Goal: Navigation & Orientation: Find specific page/section

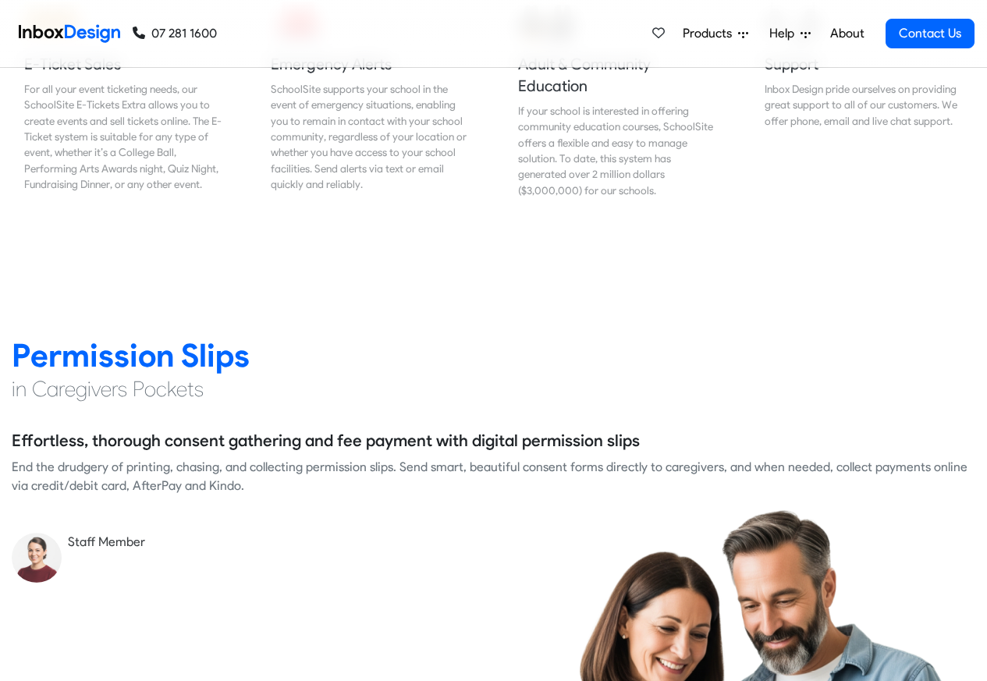
scroll to position [1966, 0]
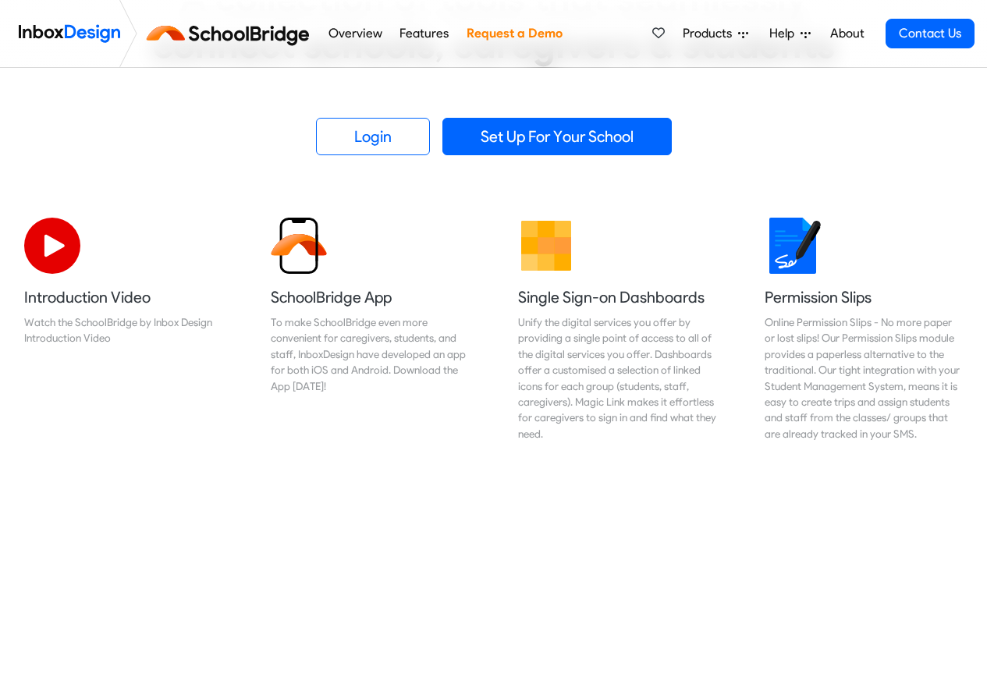
scroll to position [562, 0]
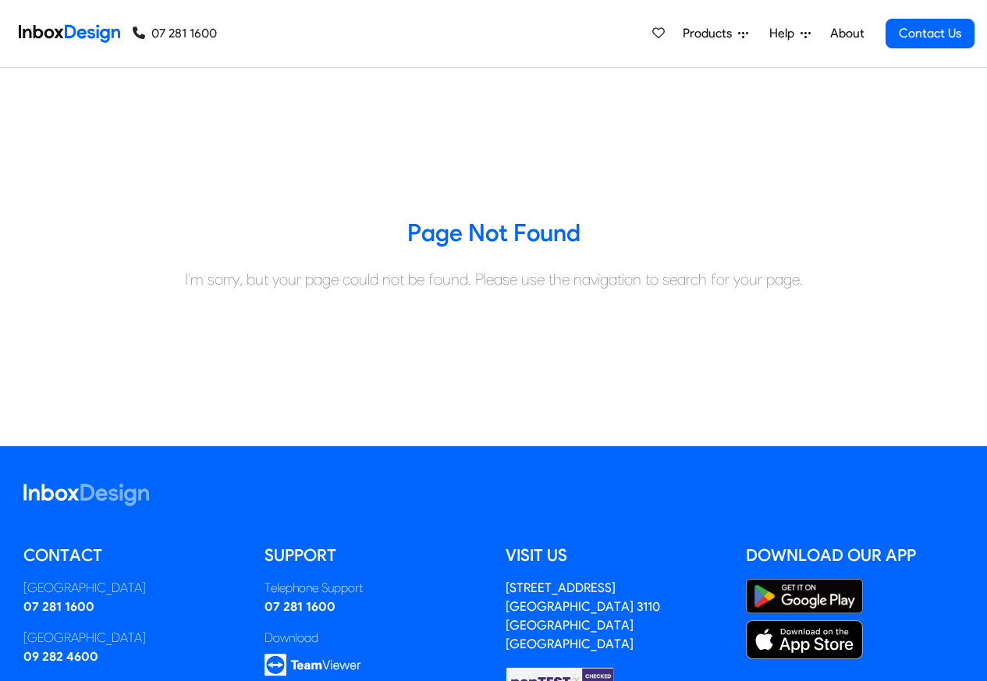
click at [723, 34] on span "Products" at bounding box center [710, 33] width 55 height 19
